Goal: Task Accomplishment & Management: Complete application form

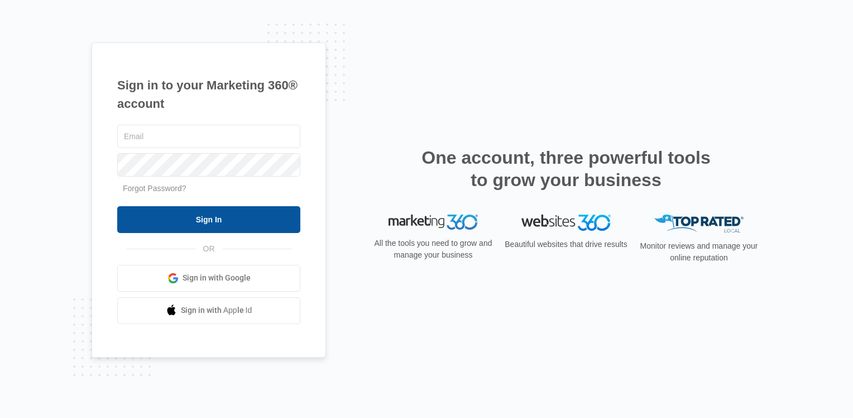
type input "[EMAIL_ADDRESS][DOMAIN_NAME]"
click at [172, 217] on input "Sign In" at bounding box center [208, 219] width 183 height 27
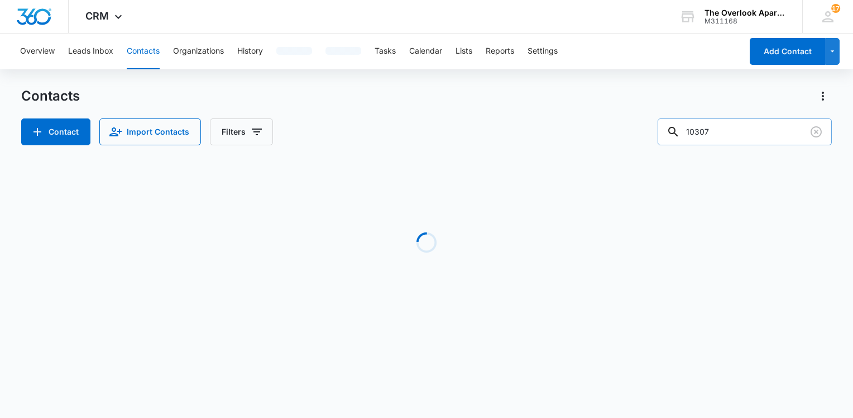
click at [737, 135] on input "10307" at bounding box center [745, 131] width 174 height 27
click at [739, 132] on input "10307" at bounding box center [745, 131] width 174 height 27
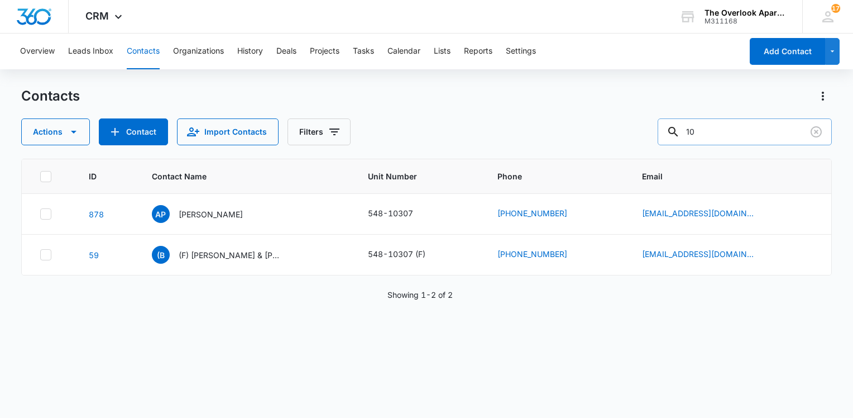
type input "1"
type input "7207251585"
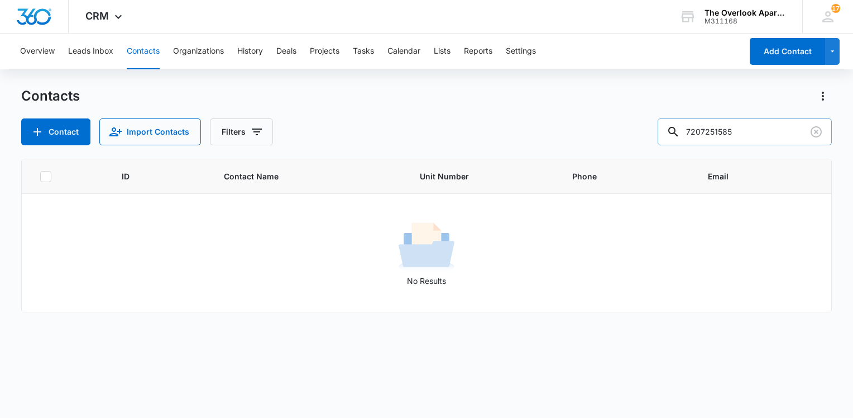
drag, startPoint x: 740, startPoint y: 136, endPoint x: 672, endPoint y: 137, distance: 67.6
click at [672, 137] on input "7207251585" at bounding box center [745, 131] width 174 height 27
type input "7207251585"
click at [314, 312] on div "ID Contact Name Unit Number Phone Email No Results" at bounding box center [426, 281] width 811 height 245
drag, startPoint x: 423, startPoint y: 412, endPoint x: 451, endPoint y: 228, distance: 186.3
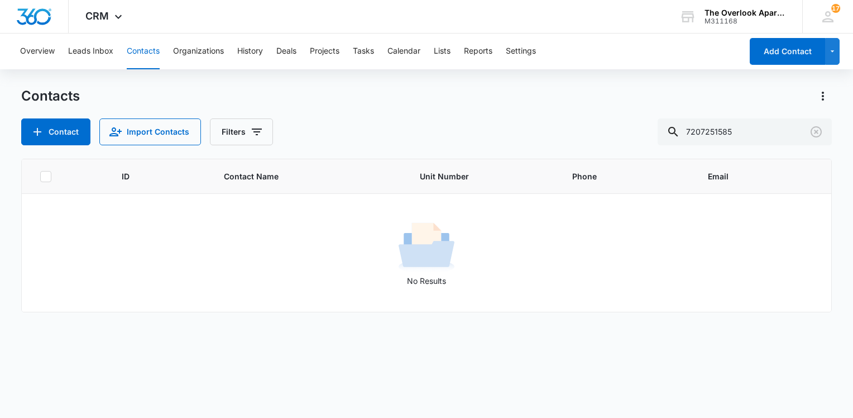
click at [451, 228] on div "No Results" at bounding box center [426, 253] width 808 height 68
click at [452, 228] on div "No Results" at bounding box center [426, 253] width 808 height 68
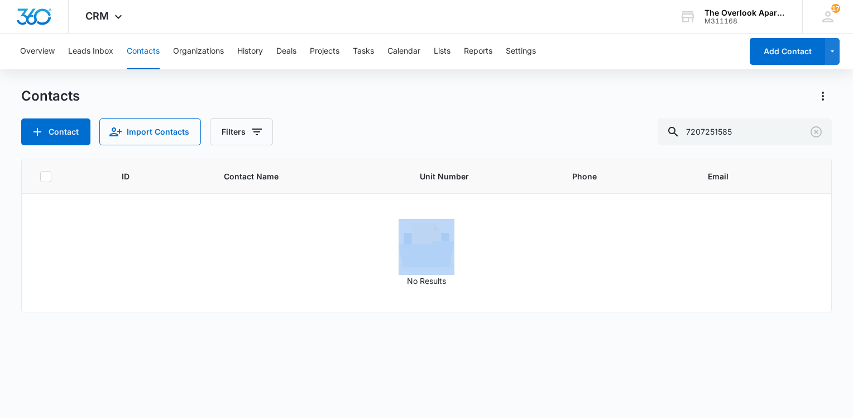
drag, startPoint x: 452, startPoint y: 228, endPoint x: 499, endPoint y: 227, distance: 47.5
click at [499, 227] on div "No Results" at bounding box center [426, 253] width 808 height 68
click at [497, 227] on div "No Results" at bounding box center [426, 253] width 808 height 68
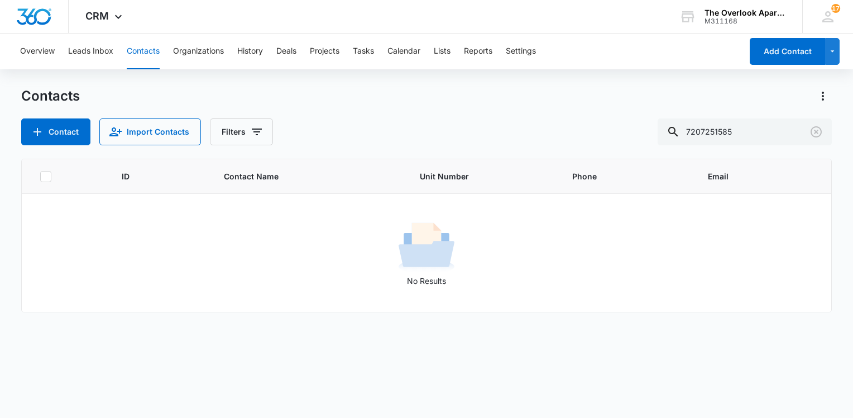
click at [497, 227] on div "No Results" at bounding box center [426, 253] width 808 height 68
click at [496, 227] on div "No Results" at bounding box center [426, 253] width 808 height 68
click at [495, 227] on div "No Results" at bounding box center [426, 253] width 808 height 68
drag, startPoint x: 357, startPoint y: 417, endPoint x: 438, endPoint y: 227, distance: 206.1
click at [438, 227] on img at bounding box center [427, 247] width 56 height 56
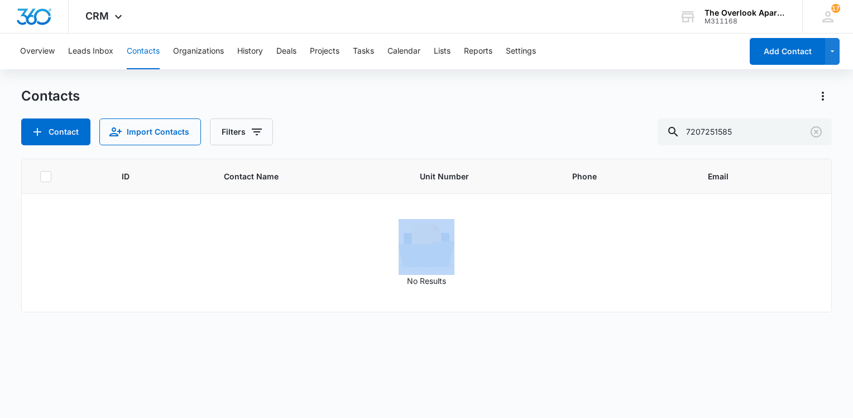
click at [438, 227] on img at bounding box center [427, 247] width 56 height 56
drag, startPoint x: 438, startPoint y: 227, endPoint x: 531, endPoint y: 270, distance: 103.2
click at [531, 270] on div "No Results" at bounding box center [426, 253] width 808 height 68
click at [534, 272] on div "No Results" at bounding box center [426, 253] width 808 height 68
click at [533, 271] on div "No Results" at bounding box center [426, 253] width 808 height 68
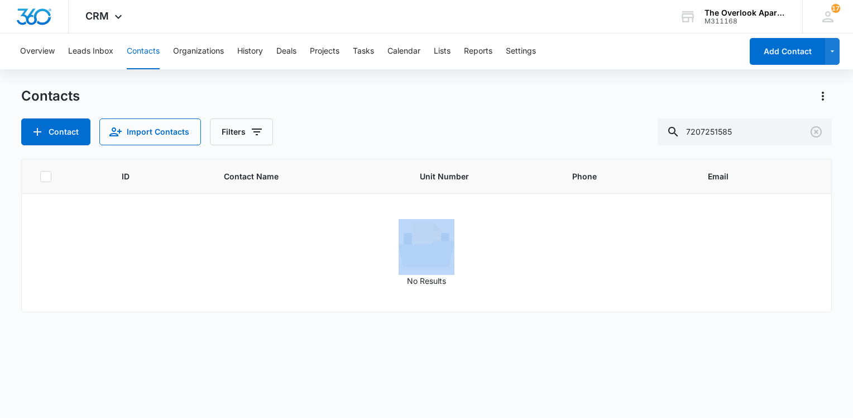
click at [533, 271] on div "No Results" at bounding box center [426, 253] width 808 height 68
click at [330, 289] on td "No Results" at bounding box center [426, 253] width 809 height 118
click at [310, 300] on td "No Results" at bounding box center [426, 253] width 809 height 118
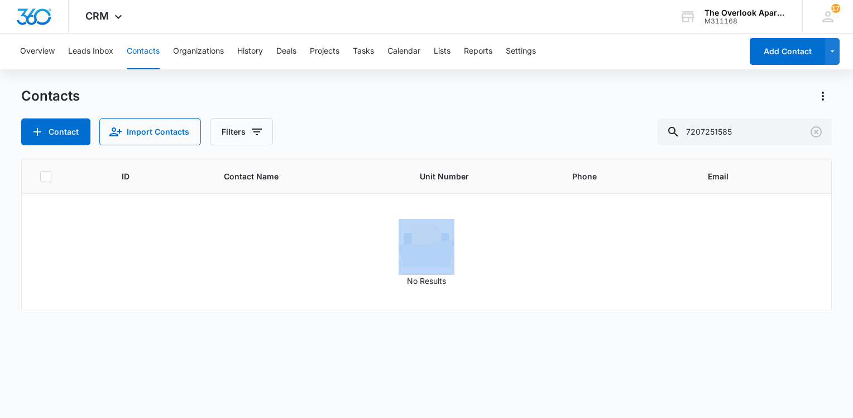
click at [309, 295] on td "No Results" at bounding box center [426, 253] width 809 height 118
click at [313, 299] on td "No Results" at bounding box center [426, 253] width 809 height 118
click at [327, 320] on div "ID Contact Name Unit Number Phone Email No Results" at bounding box center [426, 281] width 811 height 245
click at [321, 322] on div "ID Contact Name Unit Number Phone Email No Results" at bounding box center [426, 281] width 811 height 245
click at [325, 322] on div "ID Contact Name Unit Number Phone Email No Results" at bounding box center [426, 281] width 811 height 245
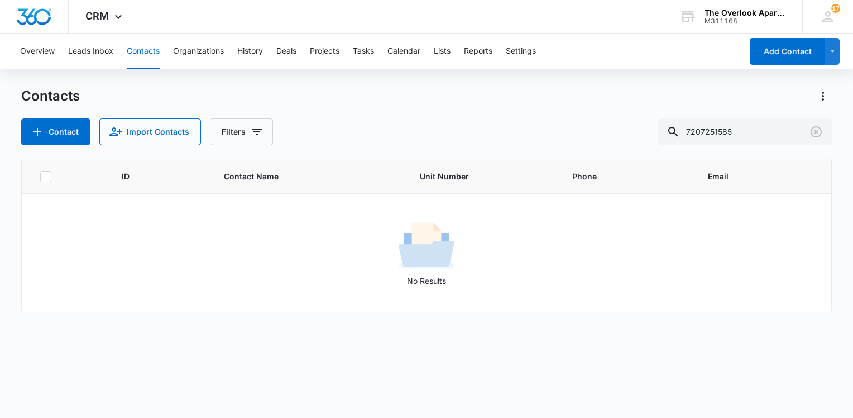
drag, startPoint x: 376, startPoint y: 416, endPoint x: 444, endPoint y: 224, distance: 203.8
click at [444, 224] on img at bounding box center [427, 247] width 56 height 56
click at [445, 224] on img at bounding box center [427, 247] width 56 height 56
drag, startPoint x: 451, startPoint y: 230, endPoint x: 480, endPoint y: 272, distance: 50.9
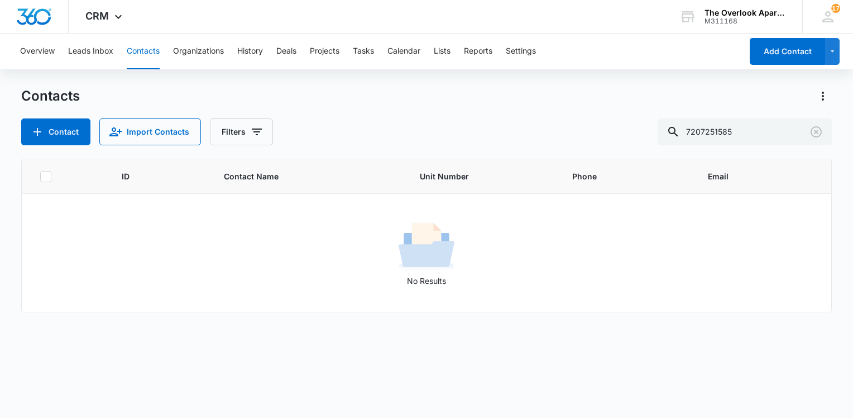
click at [451, 234] on div "No Results" at bounding box center [426, 253] width 808 height 68
drag, startPoint x: 480, startPoint y: 272, endPoint x: 478, endPoint y: 278, distance: 6.4
click at [478, 278] on div "No Results" at bounding box center [426, 253] width 808 height 68
drag, startPoint x: 478, startPoint y: 278, endPoint x: 492, endPoint y: 289, distance: 17.9
click at [491, 291] on td "No Results" at bounding box center [426, 253] width 809 height 118
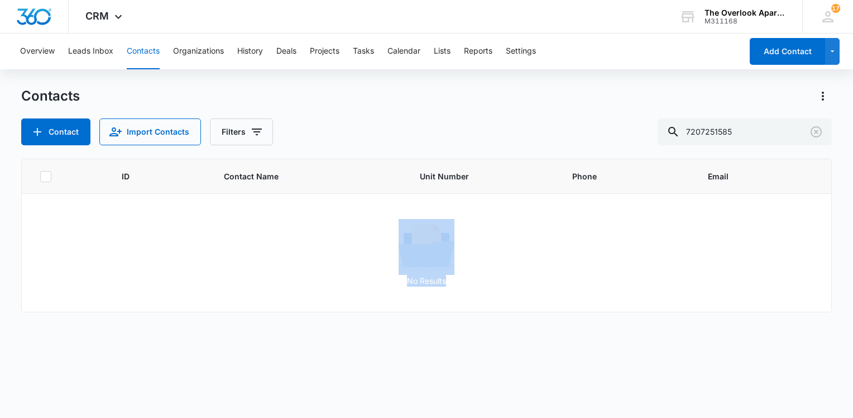
click at [496, 290] on td "No Results" at bounding box center [426, 253] width 809 height 118
click at [440, 228] on img at bounding box center [427, 247] width 56 height 56
click at [440, 227] on img at bounding box center [427, 247] width 56 height 56
click at [439, 226] on img at bounding box center [427, 247] width 56 height 56
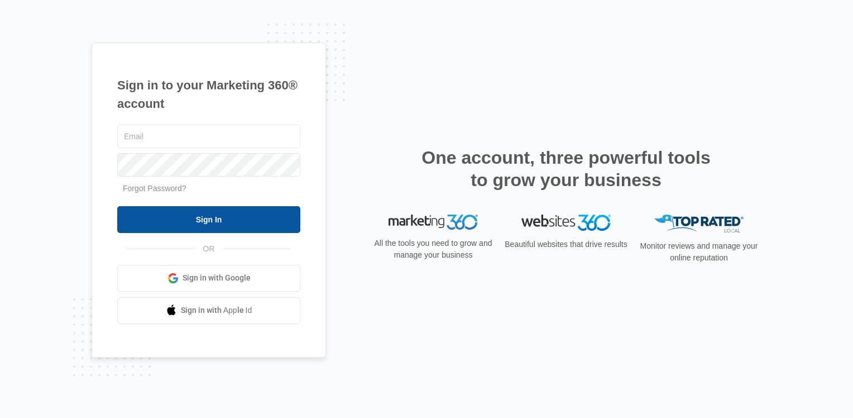
type input "[EMAIL_ADDRESS][DOMAIN_NAME]"
click at [151, 224] on input "Sign In" at bounding box center [208, 219] width 183 height 27
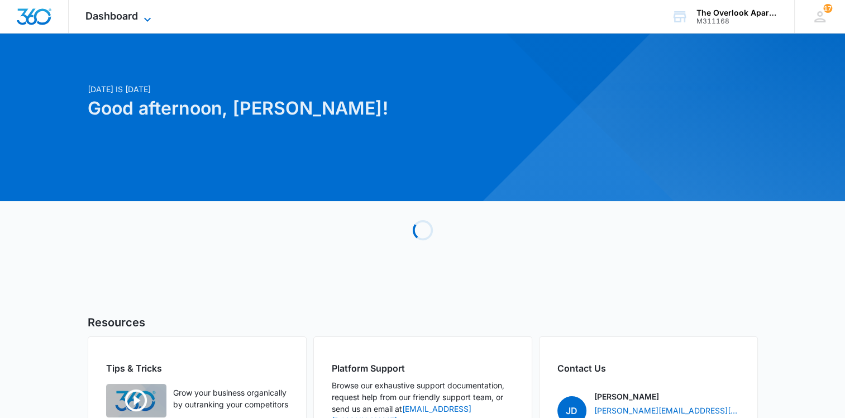
click at [118, 13] on span "Dashboard" at bounding box center [111, 16] width 52 height 12
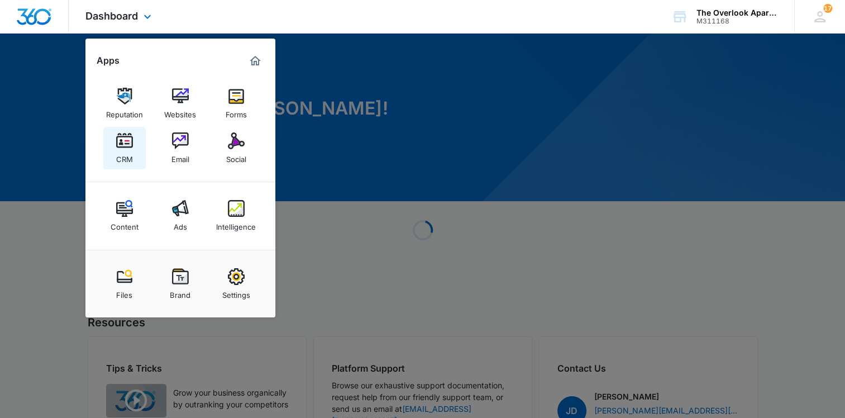
click at [126, 148] on img at bounding box center [124, 140] width 17 height 17
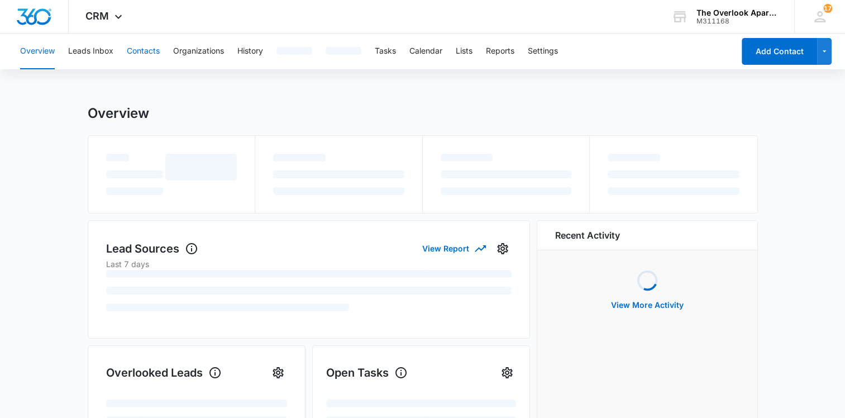
click at [130, 50] on button "Contacts" at bounding box center [143, 51] width 33 height 36
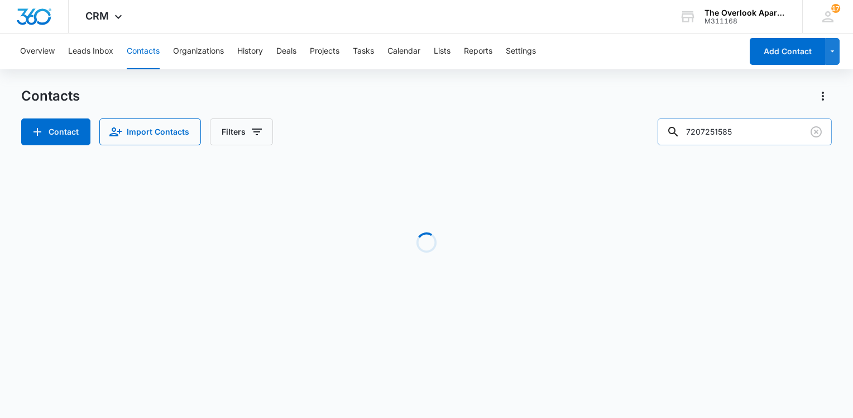
click at [751, 131] on input "7207251585" at bounding box center [745, 131] width 174 height 27
click at [752, 131] on input "7207251585" at bounding box center [745, 131] width 174 height 27
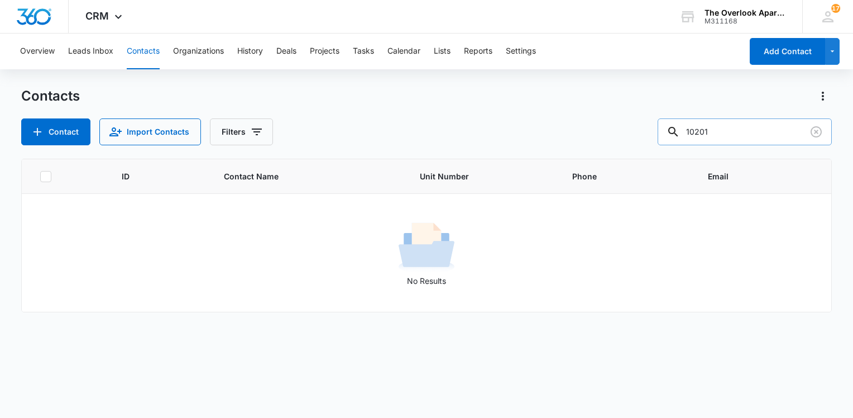
type input "10201"
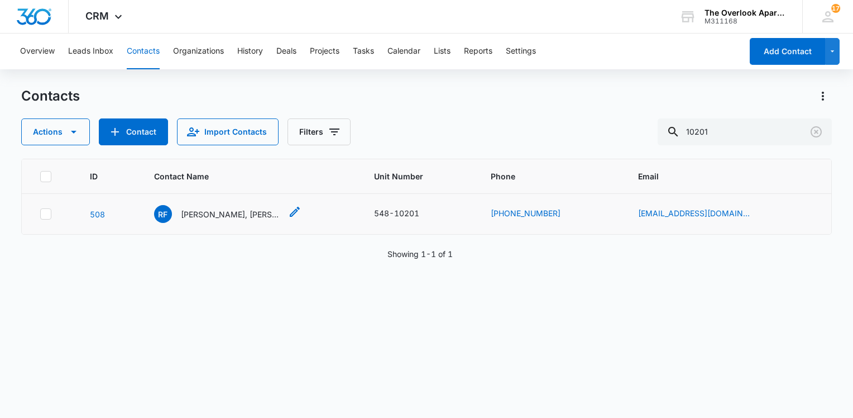
click at [233, 215] on p "Rogelio Flores Soto, David Dehuma Ramirez, Pablo Botello Suarez & Antonio Rojas…" at bounding box center [231, 214] width 100 height 12
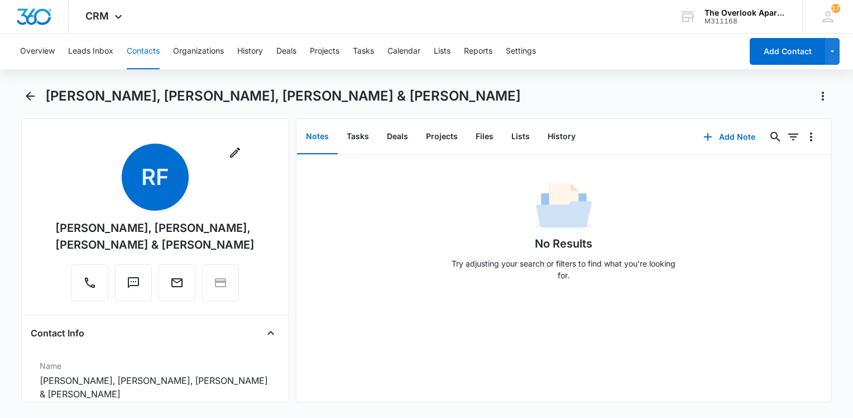
click at [136, 48] on button "Contacts" at bounding box center [143, 51] width 33 height 36
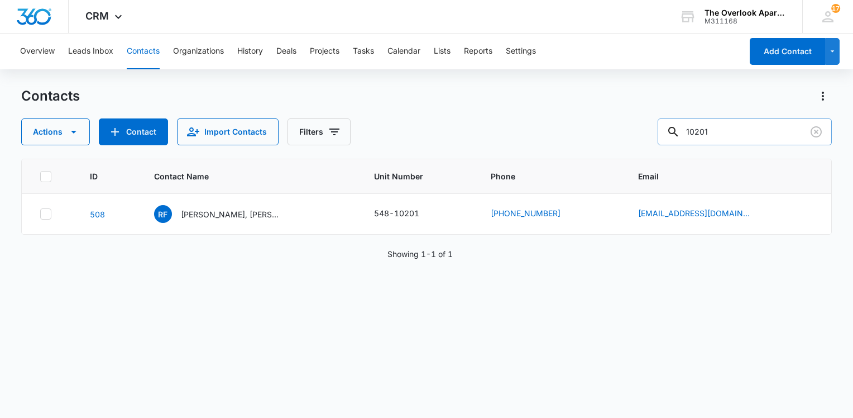
click at [774, 135] on input "10201" at bounding box center [745, 131] width 174 height 27
type input "bertha"
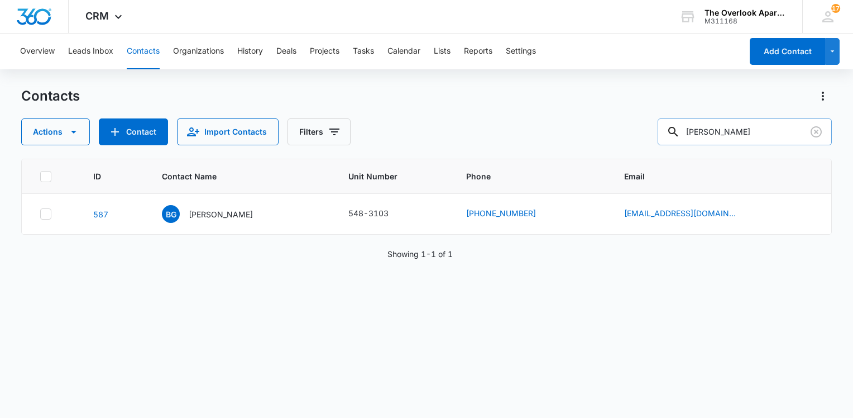
click at [728, 134] on input "bertha" at bounding box center [745, 131] width 174 height 27
type input "10304"
click at [210, 218] on p "Dylan Ross" at bounding box center [220, 214] width 64 height 12
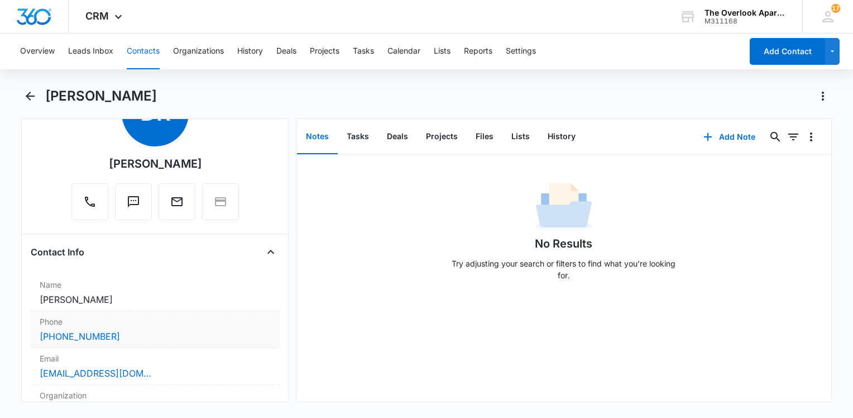
scroll to position [112, 0]
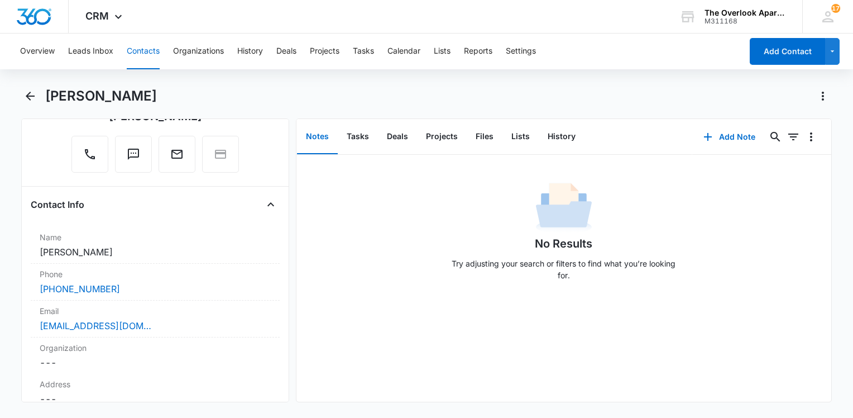
click at [405, 265] on div "No Results Try adjusting your search or filters to find what you’re looking for." at bounding box center [563, 234] width 535 height 111
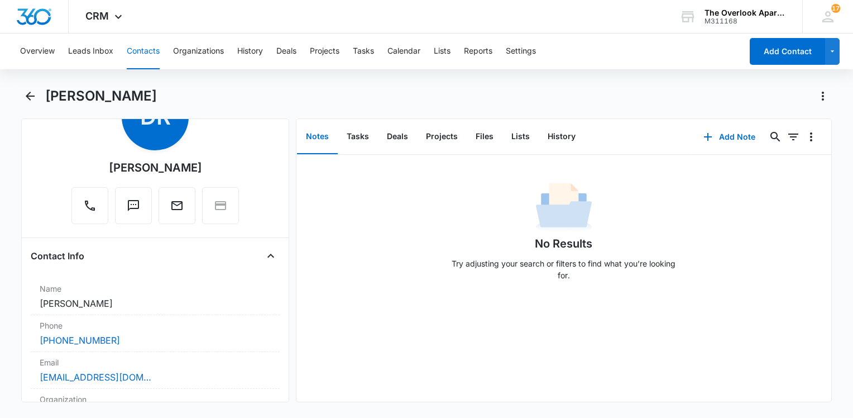
scroll to position [0, 0]
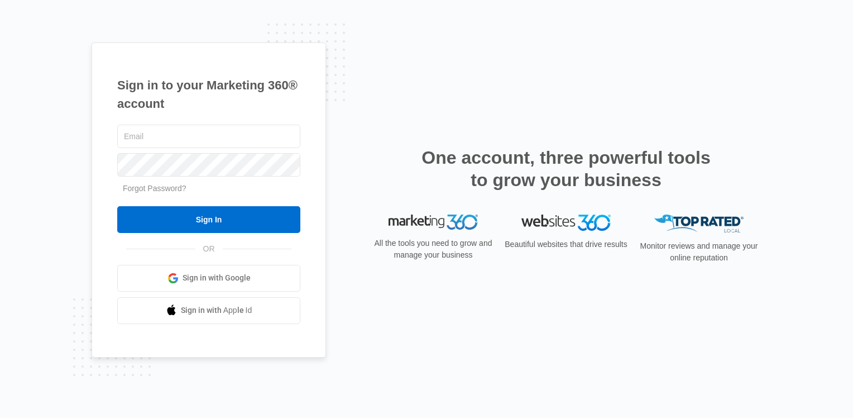
type input "[EMAIL_ADDRESS][DOMAIN_NAME]"
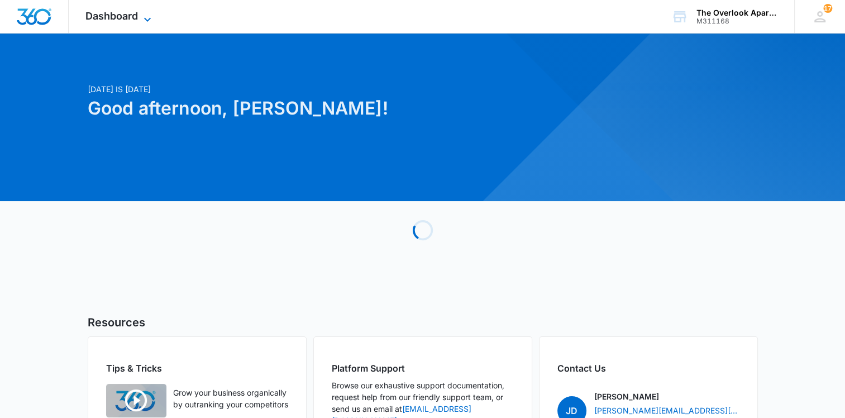
click at [145, 15] on icon at bounding box center [147, 19] width 13 height 13
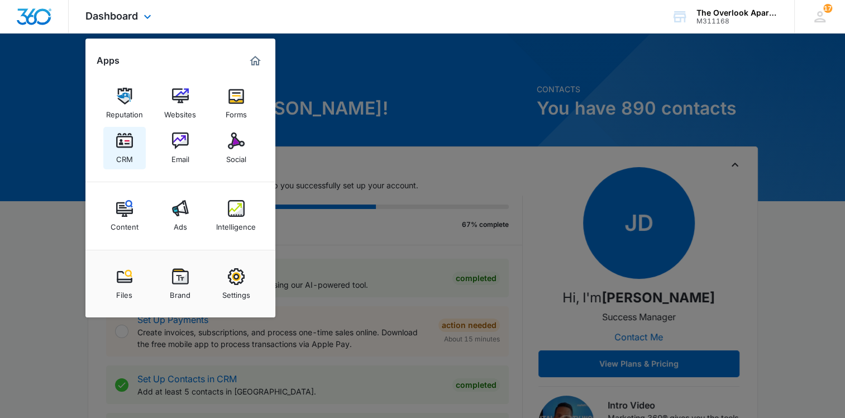
click at [127, 142] on img at bounding box center [124, 140] width 17 height 17
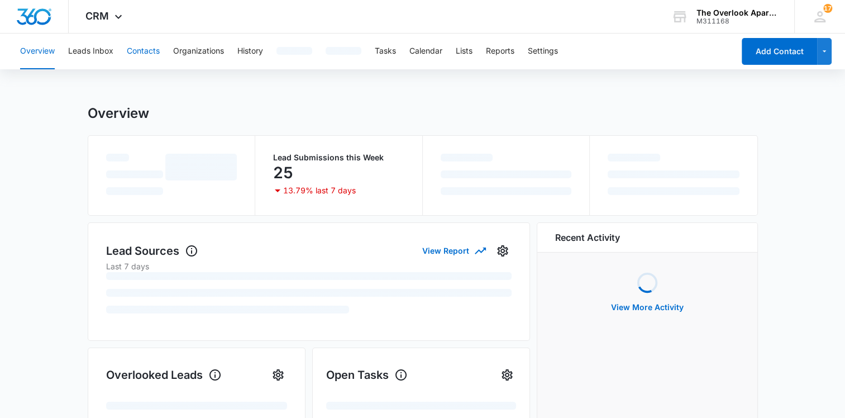
click at [146, 59] on button "Contacts" at bounding box center [143, 51] width 33 height 36
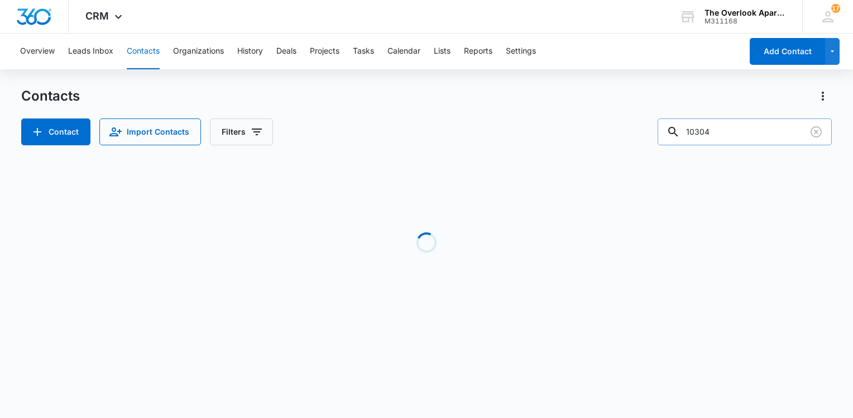
click at [745, 141] on input "10304" at bounding box center [745, 131] width 174 height 27
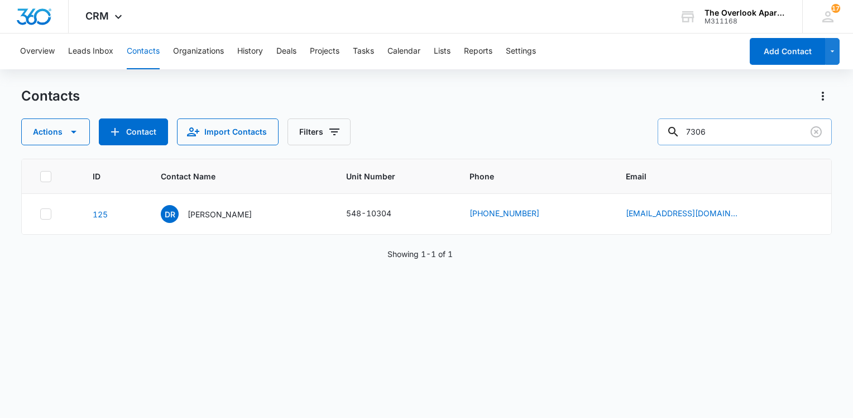
type input "7306"
click at [208, 209] on p "Hunter Sackrider" at bounding box center [221, 214] width 64 height 12
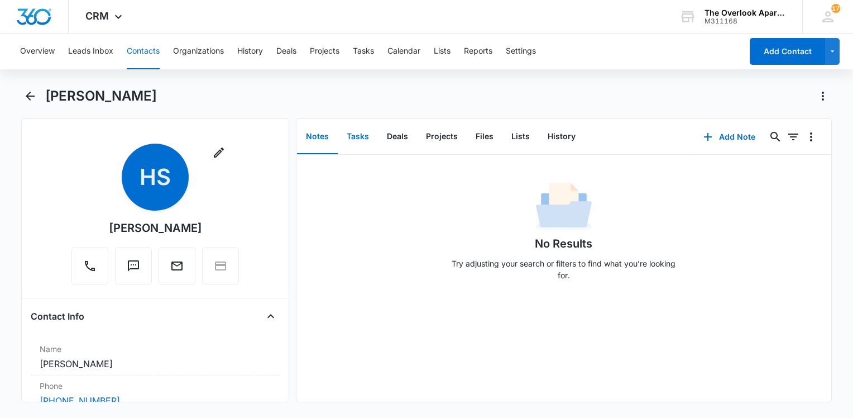
click at [357, 137] on button "Tasks" at bounding box center [358, 136] width 40 height 35
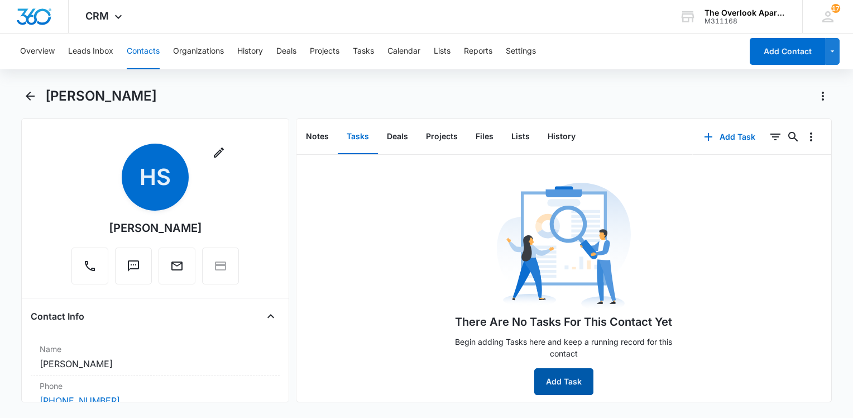
click at [573, 392] on button "Add Task" at bounding box center [563, 381] width 59 height 27
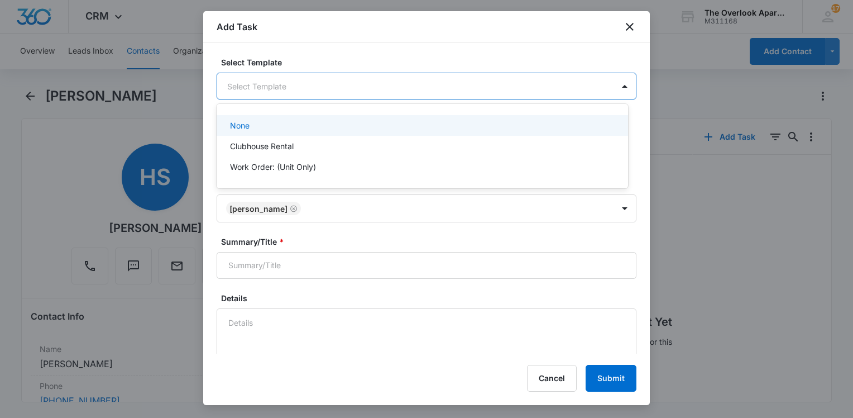
click at [337, 88] on body "CRM Apps Reputation Websites Forms CRM Email Social Content Ads Intelligence Fi…" at bounding box center [426, 209] width 853 height 418
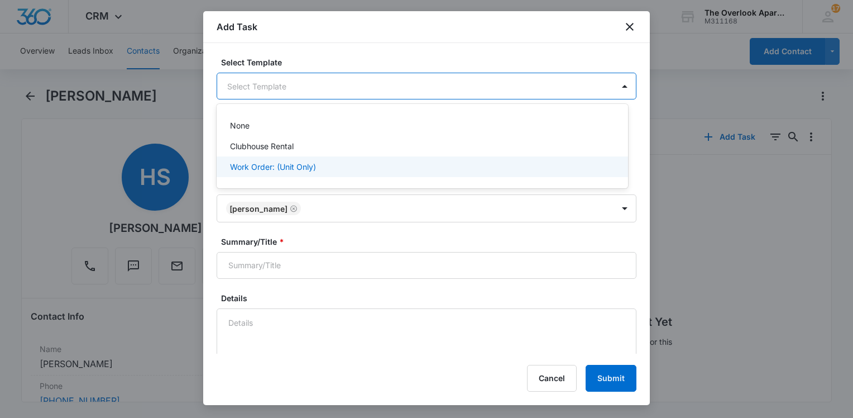
click at [300, 167] on p "Work Order: (Unit Only)" at bounding box center [273, 167] width 86 height 12
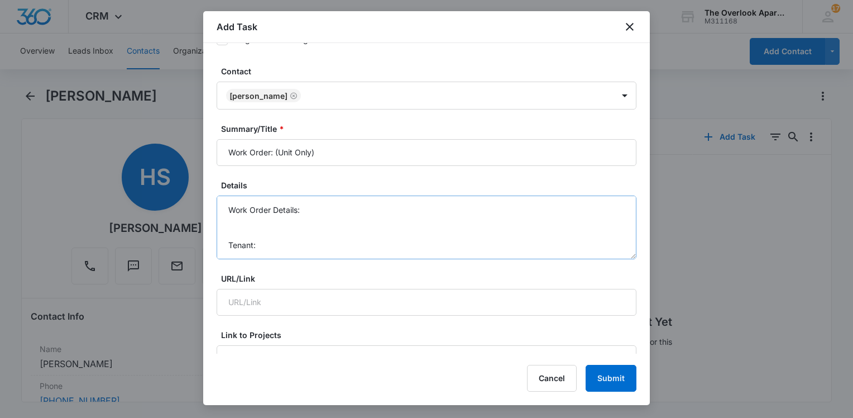
scroll to position [167, 0]
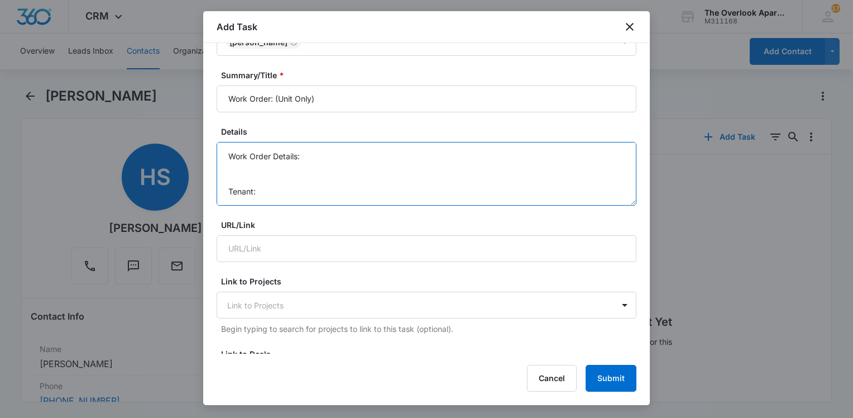
click at [304, 154] on textarea "Work Order Details: Tenant: Tenant Phone:" at bounding box center [427, 174] width 420 height 64
click at [301, 193] on textarea "Work Order Details: 7-306 stove not working after he flips breaker back on? Ten…" at bounding box center [427, 174] width 420 height 64
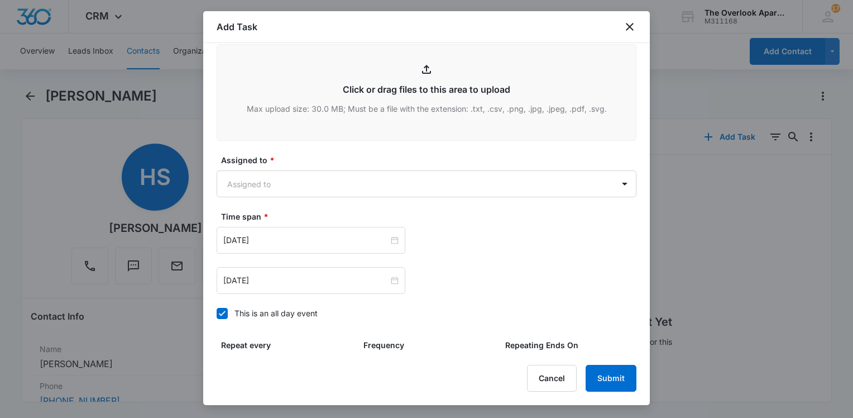
scroll to position [670, 0]
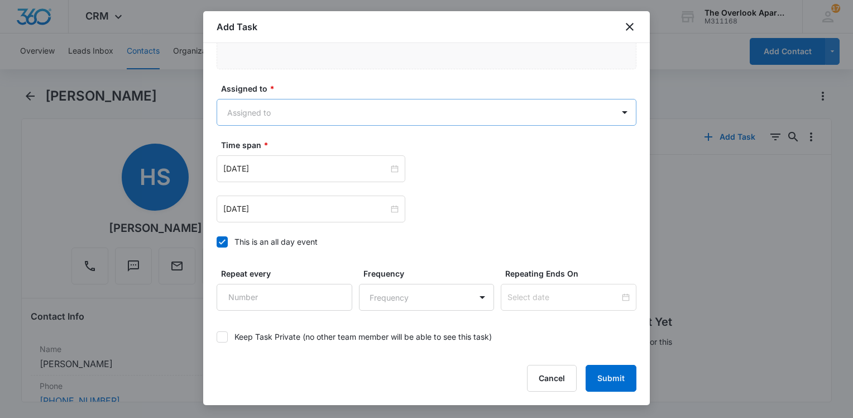
type textarea "Work Order Details: 7-306 stove not working after he flips breaker back on? Ten…"
click at [303, 112] on body "CRM Apps Reputation Websites Forms CRM Email Social Content Ads Intelligence Fi…" at bounding box center [426, 209] width 853 height 418
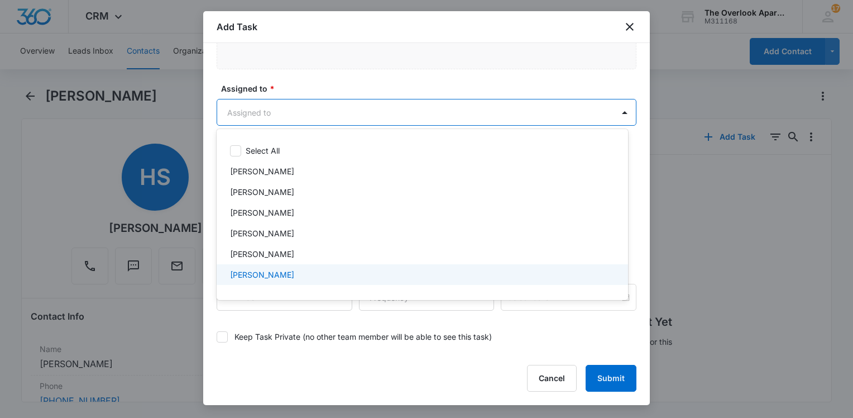
drag, startPoint x: 266, startPoint y: 237, endPoint x: 270, endPoint y: 277, distance: 40.4
click at [270, 277] on div "Select All David Garcia Desirea Archuleta Edgar Lara Ernie Martinez Jamie Dagg …" at bounding box center [422, 214] width 411 height 153
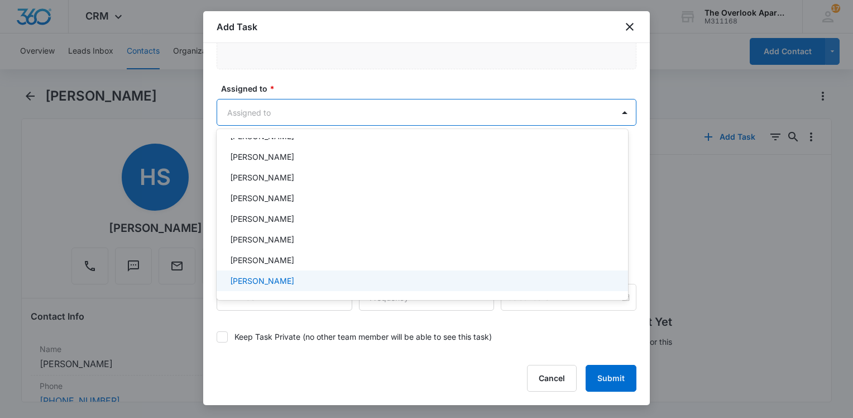
scroll to position [99, 0]
click at [275, 279] on p "William Traylor" at bounding box center [262, 279] width 64 height 12
click at [452, 79] on div at bounding box center [426, 209] width 853 height 418
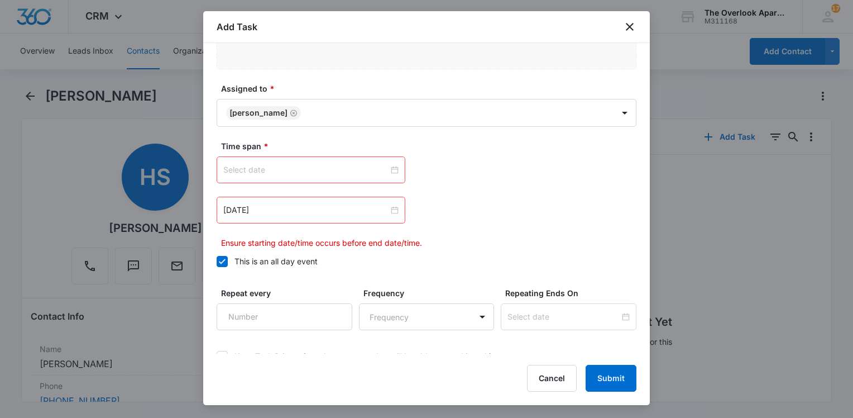
click at [404, 171] on div at bounding box center [322, 169] width 210 height 27
click at [390, 169] on div at bounding box center [310, 170] width 175 height 12
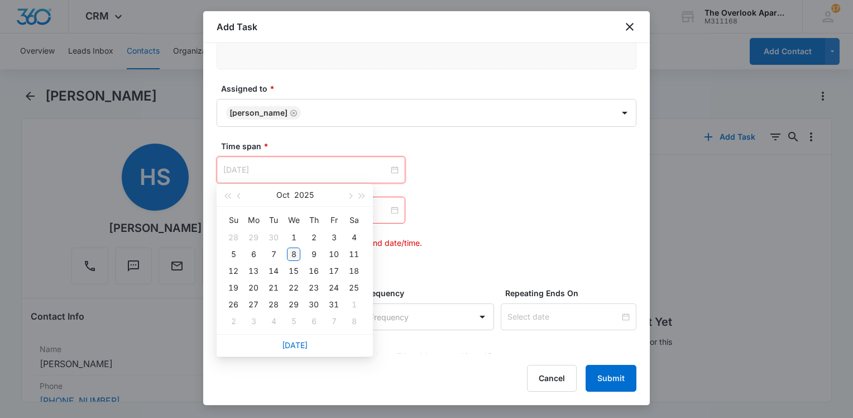
type input "Oct 8, 2025"
click at [293, 253] on div "8" at bounding box center [293, 253] width 13 height 13
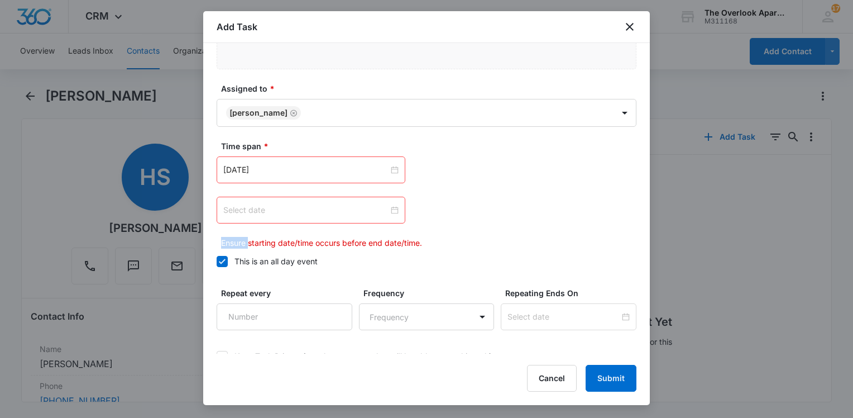
click at [391, 207] on div at bounding box center [310, 210] width 175 height 12
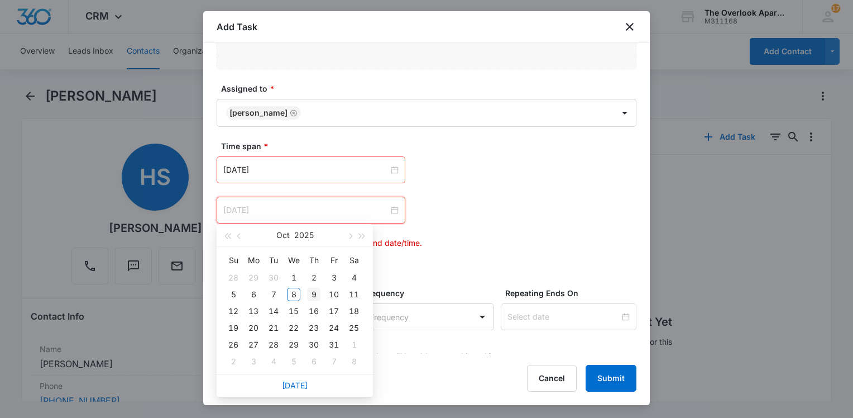
type input "Oct 9, 2025"
click at [309, 294] on div "9" at bounding box center [313, 293] width 13 height 13
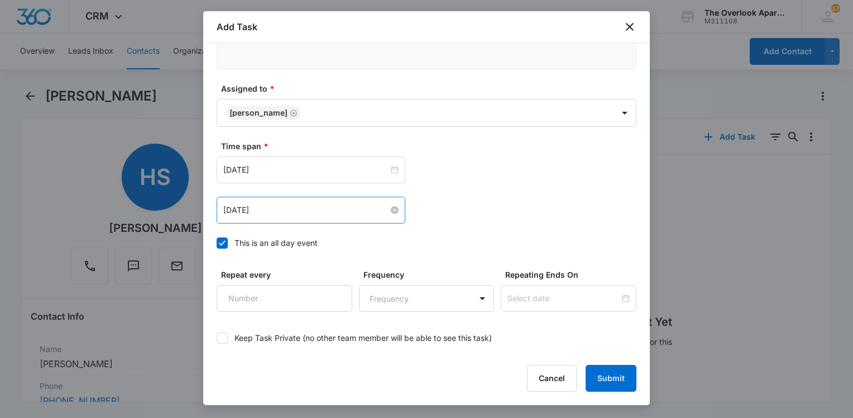
click at [493, 185] on div "Oct 8, 2025 Oct 2025 Su Mo Tu We Th Fr Sa 28 29 30 1 2 3 4 5 6 7 8 9 10 11 12 1…" at bounding box center [427, 189] width 420 height 67
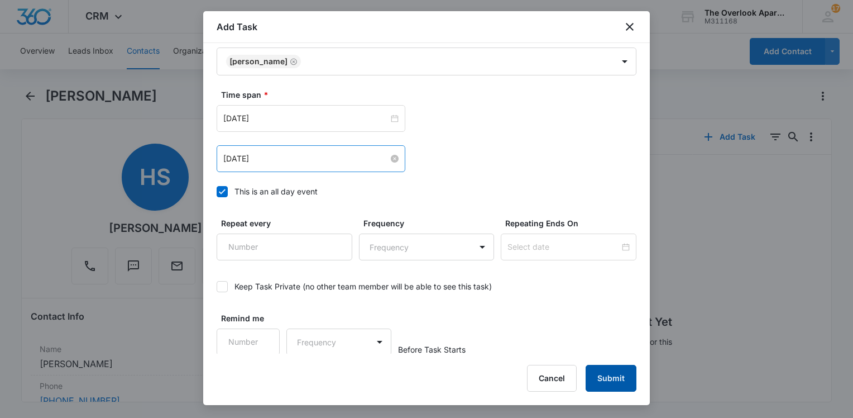
click at [604, 376] on button "Submit" at bounding box center [611, 378] width 51 height 27
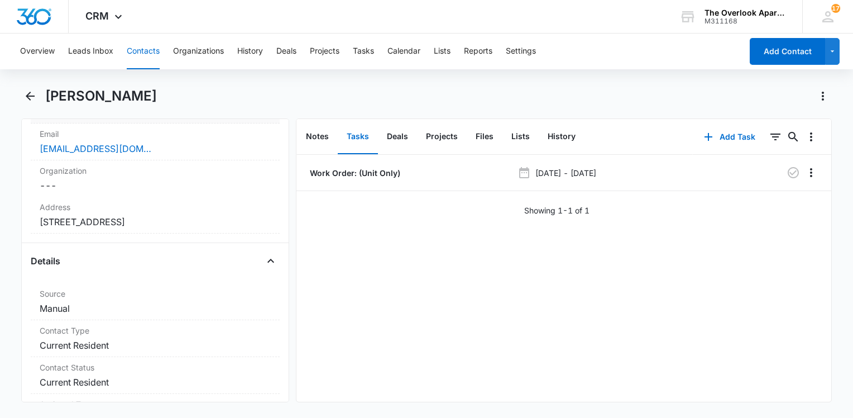
scroll to position [167, 0]
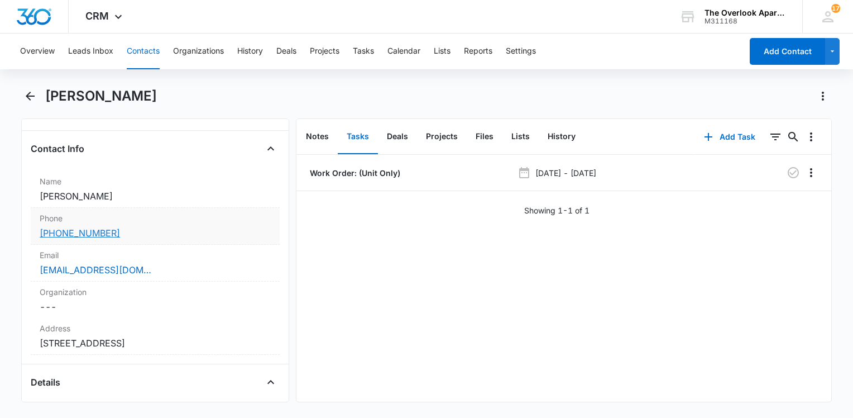
click at [97, 231] on link "(970) 426-8594" at bounding box center [80, 232] width 80 height 13
click at [195, 224] on div "Phone Cancel Save Changes (970) 426-8594" at bounding box center [155, 226] width 249 height 37
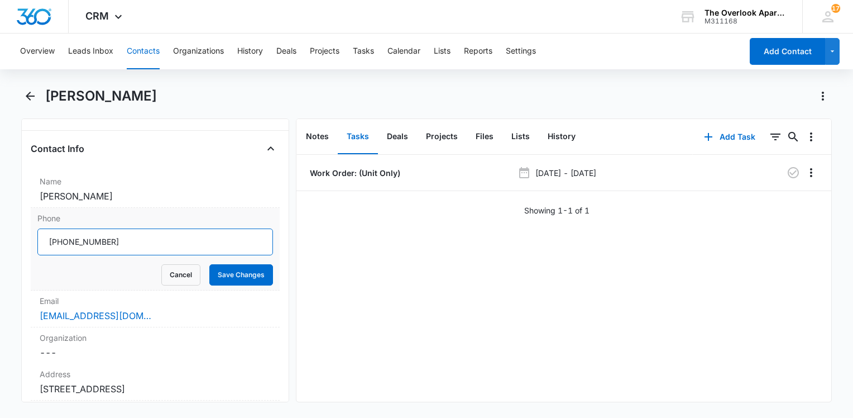
click at [59, 240] on input "Phone" at bounding box center [155, 241] width 236 height 27
click at [121, 243] on input "Phone" at bounding box center [155, 241] width 236 height 27
drag, startPoint x: 112, startPoint y: 242, endPoint x: 30, endPoint y: 238, distance: 81.6
click at [31, 238] on div "Phone Cancel Save Changes" at bounding box center [155, 249] width 249 height 83
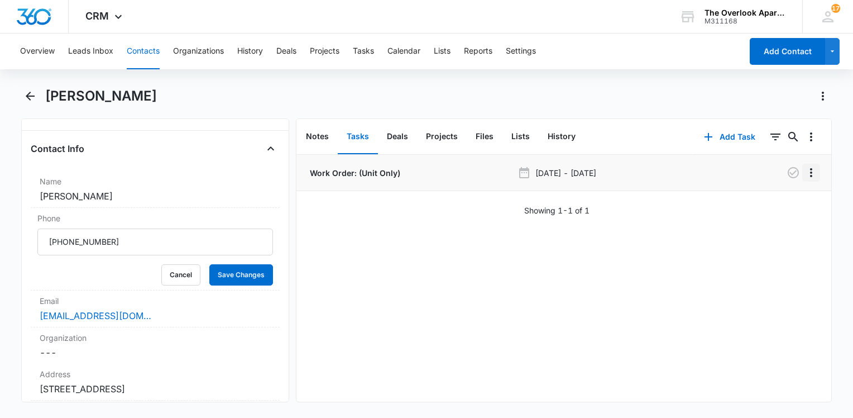
click at [807, 173] on icon "Overflow Menu" at bounding box center [810, 172] width 13 height 13
click at [782, 195] on div "Edit Delete" at bounding box center [779, 212] width 65 height 52
click at [777, 202] on div "Work Order: (Unit Only) Oct 8, 2025 - Oct 9, 2025 Showing 1-1 of 1" at bounding box center [563, 185] width 535 height 61
click at [804, 169] on icon "Overflow Menu" at bounding box center [810, 172] width 13 height 13
click at [758, 203] on button "Edit" at bounding box center [779, 203] width 64 height 17
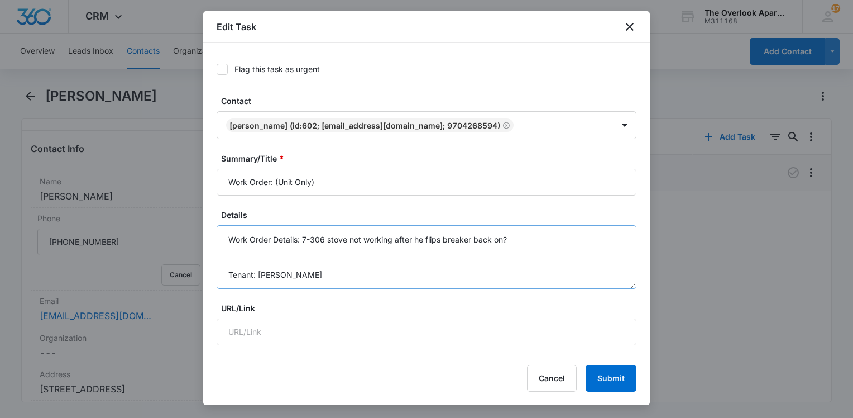
scroll to position [35, 0]
click at [300, 272] on textarea "Work Order Details: 7-306 stove not working after he flips breaker back on? Ten…" at bounding box center [427, 257] width 420 height 64
paste textarea "(970) 426-8594"
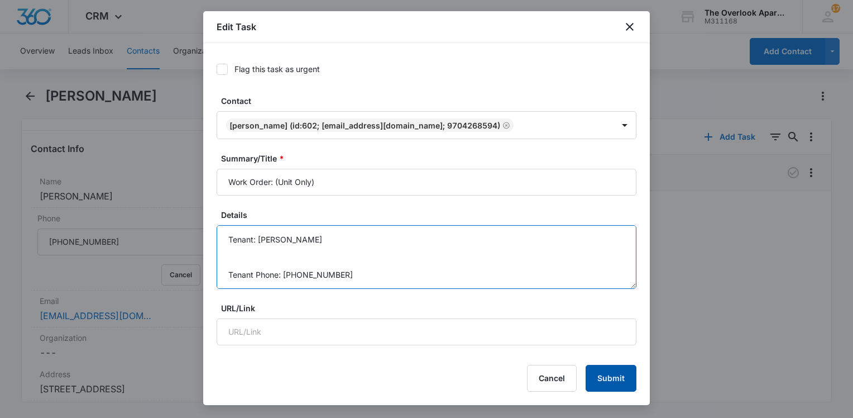
type textarea "Work Order Details: 7-306 stove not working after he flips breaker back on? Ten…"
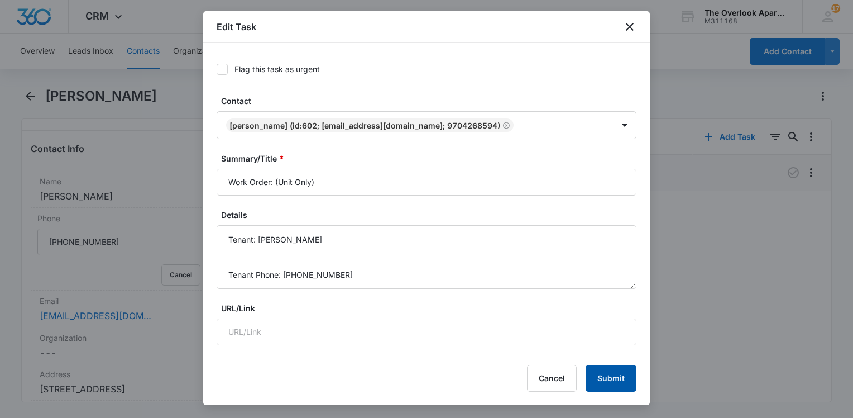
click at [625, 372] on button "Submit" at bounding box center [611, 378] width 51 height 27
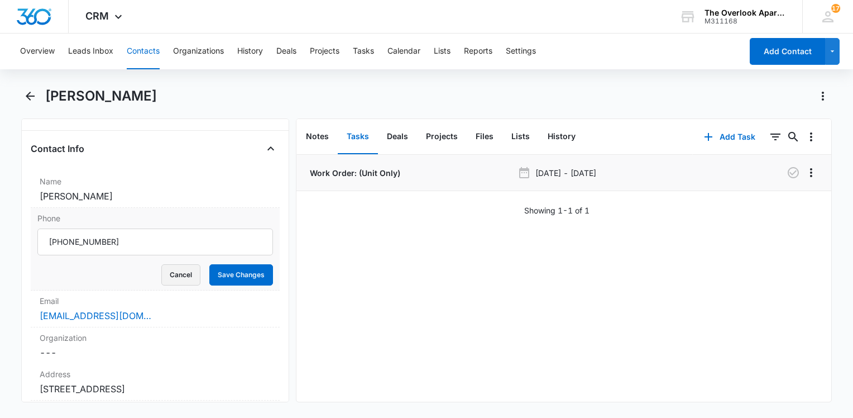
click at [184, 276] on button "Cancel" at bounding box center [180, 274] width 39 height 21
